Goal: Information Seeking & Learning: Learn about a topic

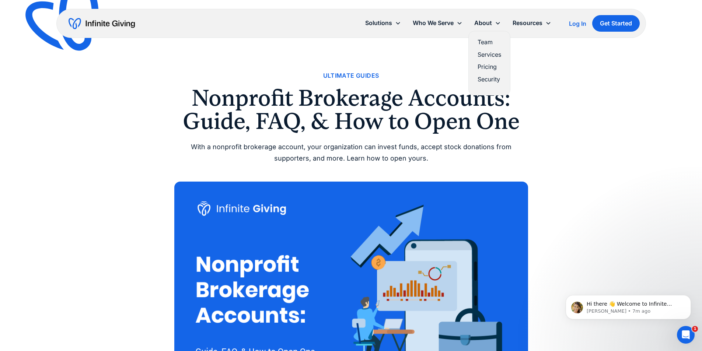
click at [489, 69] on link "Pricing" at bounding box center [489, 67] width 24 height 10
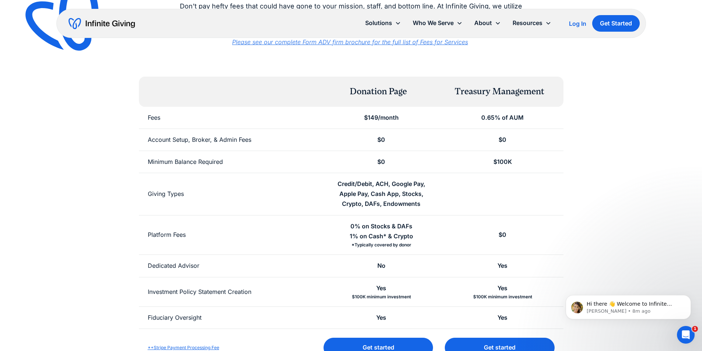
scroll to position [37, 0]
